Goal: Entertainment & Leisure: Consume media (video, audio)

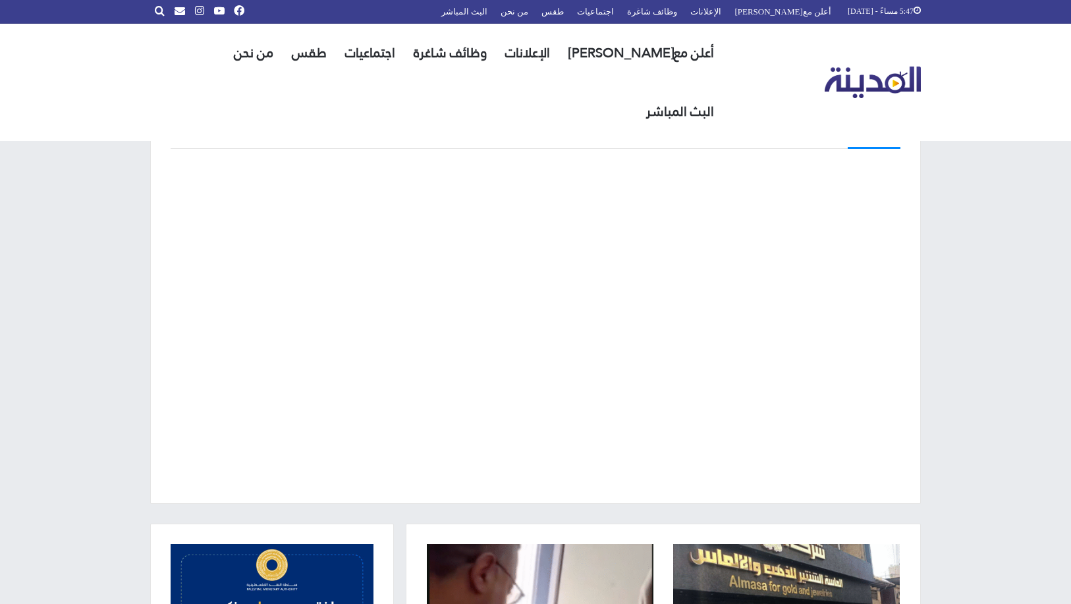
click at [872, 67] on img "القائمة الرئيسية" at bounding box center [873, 83] width 97 height 32
click at [494, 12] on link "البث المباشر" at bounding box center [464, 11] width 59 height 23
